Goal: Check status: Check status

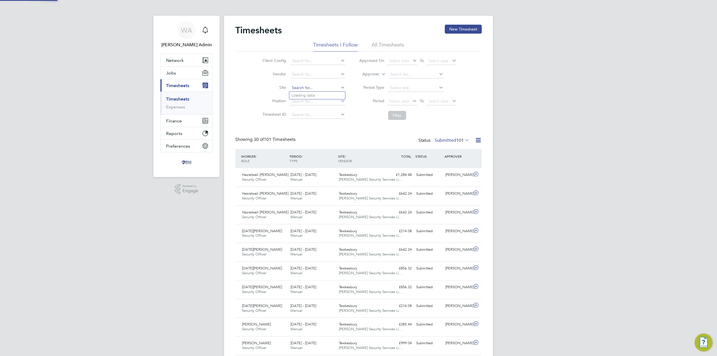
click at [297, 87] on input at bounding box center [317, 88] width 55 height 8
click at [309, 97] on li "Cor by Innovation Hub" at bounding box center [317, 96] width 56 height 8
type input "Corby Innovation Hub"
click at [395, 113] on button "Filter" at bounding box center [397, 115] width 18 height 9
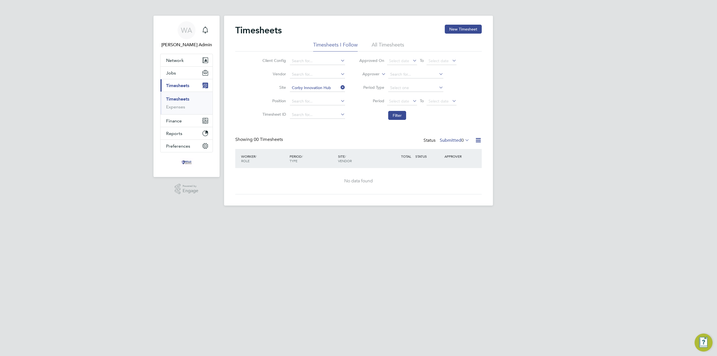
click at [459, 141] on label "Submitted 0" at bounding box center [455, 140] width 30 height 6
click at [457, 172] on li "Approved" at bounding box center [454, 174] width 26 height 8
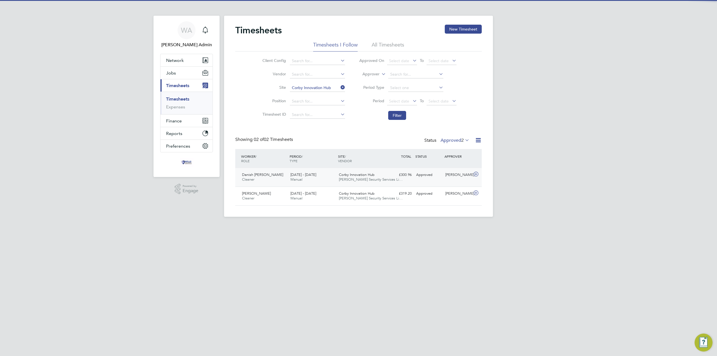
click at [400, 179] on div "£300.96 Approved" at bounding box center [399, 174] width 29 height 9
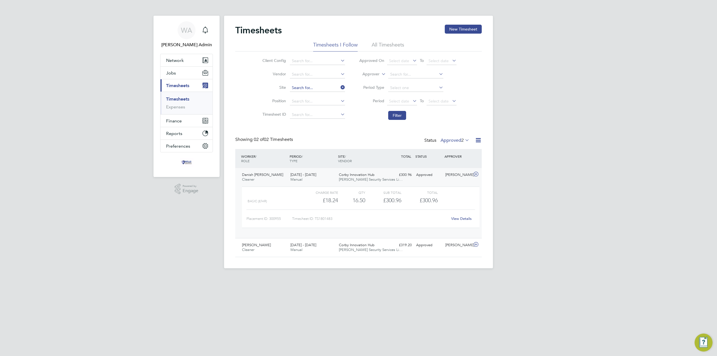
click at [329, 91] on div "Timesheets New Timesheet Timesheets I Follow All Timesheets Client Config Vendo…" at bounding box center [358, 142] width 269 height 253
click at [323, 94] on li "Oxfor d North" at bounding box center [317, 96] width 56 height 8
type input "Oxford North"
click at [398, 114] on button "Filter" at bounding box center [397, 115] width 18 height 9
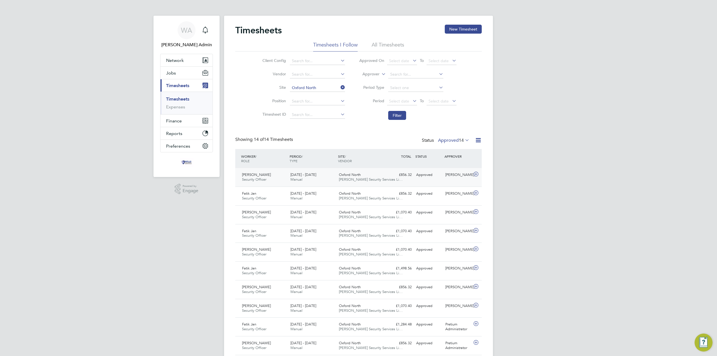
click at [386, 176] on div "£856.32 Approved" at bounding box center [399, 174] width 29 height 9
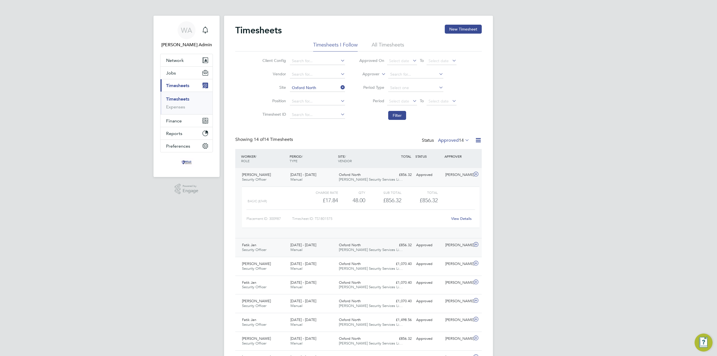
click at [372, 255] on div "Fatik Jan Security Officer [DATE] - [DATE] [DATE] - [DATE] Manual Oxford North …" at bounding box center [358, 247] width 246 height 19
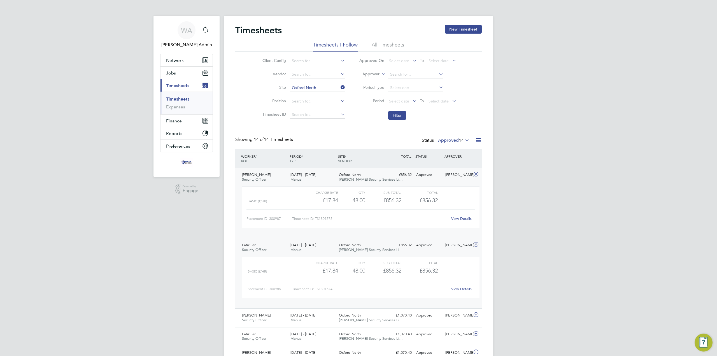
click at [319, 83] on li "Site [GEOGRAPHIC_DATA]" at bounding box center [303, 87] width 98 height 13
click at [319, 85] on input at bounding box center [317, 88] width 55 height 8
click at [313, 102] on li "The Spring s" at bounding box center [317, 103] width 56 height 8
type input "The Springs"
click at [404, 115] on button "Filter" at bounding box center [397, 115] width 18 height 9
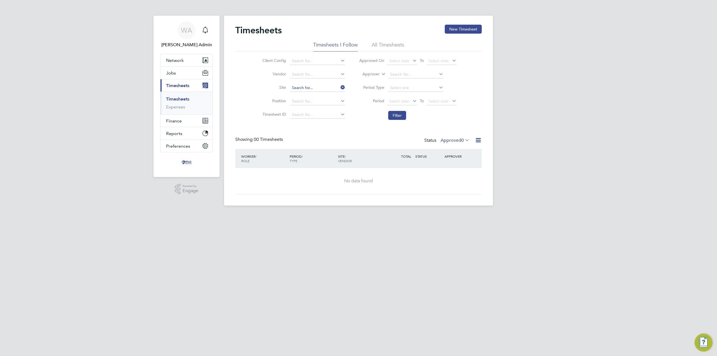
click at [311, 89] on input at bounding box center [317, 88] width 55 height 8
click at [313, 96] on li "The Spring Retail" at bounding box center [317, 96] width 56 height 8
type input "The Spring Retail"
click at [394, 117] on button "Filter" at bounding box center [397, 115] width 18 height 9
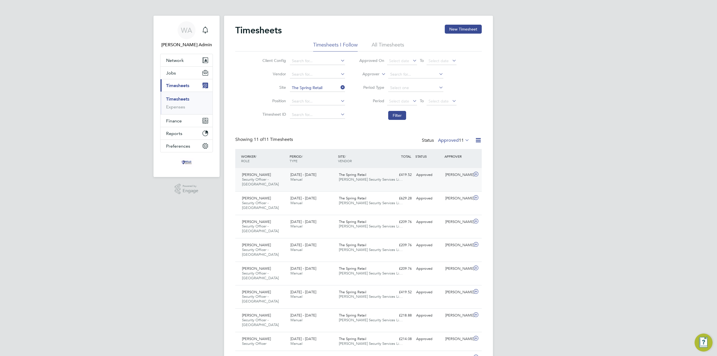
click at [416, 176] on div "Approved" at bounding box center [428, 174] width 29 height 9
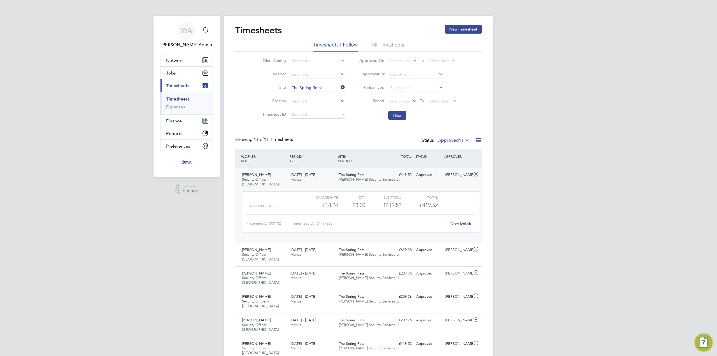
click at [339, 87] on icon at bounding box center [339, 87] width 0 height 8
click at [317, 86] on input at bounding box center [317, 88] width 55 height 8
type input "cots"
click at [456, 141] on label "Approved 11" at bounding box center [453, 140] width 31 height 6
click at [455, 146] on li "All" at bounding box center [451, 150] width 26 height 8
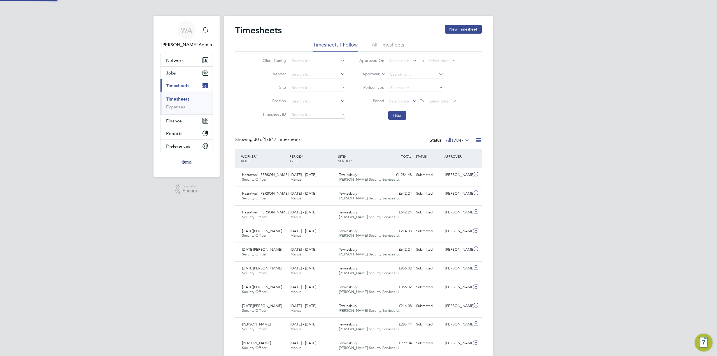
scroll to position [14, 49]
click at [325, 87] on input at bounding box center [317, 88] width 55 height 8
click at [326, 93] on li "Tewkesbury" at bounding box center [317, 95] width 56 height 7
type input "Tewkesbury"
click at [396, 117] on button "Filter" at bounding box center [397, 115] width 18 height 9
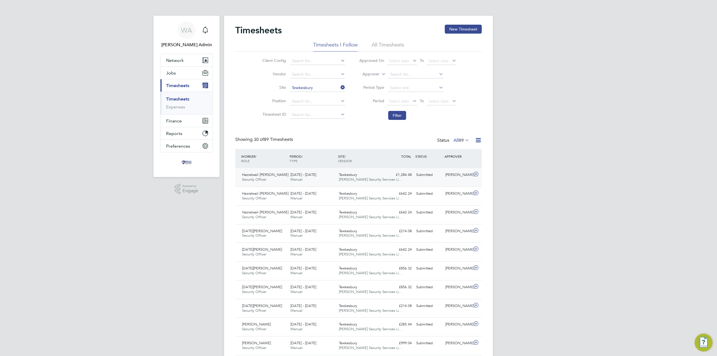
click at [409, 179] on div "£1,284.48 Submitted" at bounding box center [399, 174] width 29 height 9
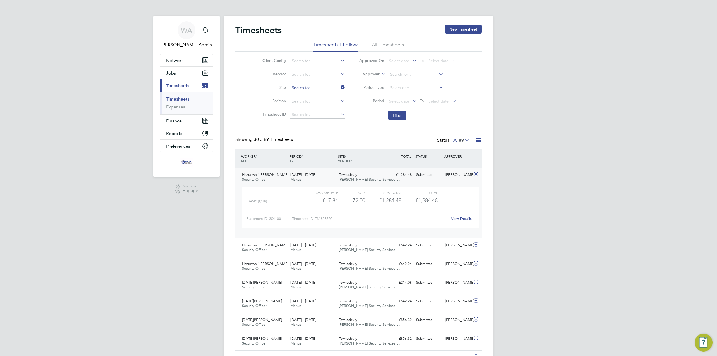
click at [318, 89] on input at bounding box center [317, 88] width 55 height 8
click at [309, 96] on li "Oxf ord North" at bounding box center [317, 96] width 56 height 8
type input "Oxford North"
click at [394, 115] on button "Filter" at bounding box center [397, 115] width 18 height 9
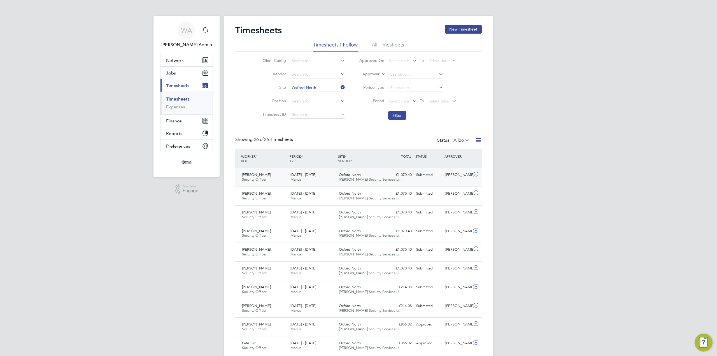
click at [388, 178] on div "£1,070.40 Submitted" at bounding box center [399, 174] width 29 height 9
